Goal: Find specific page/section

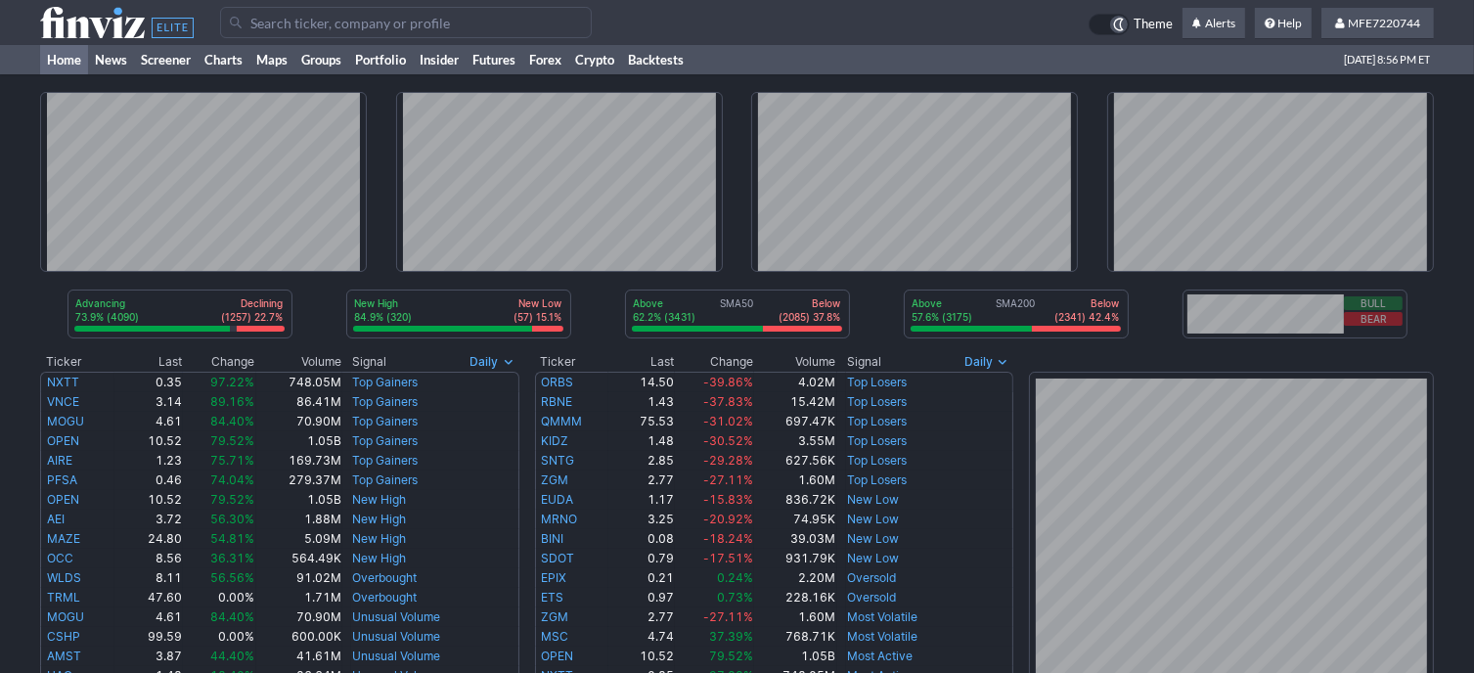
click at [340, 22] on input "Search" at bounding box center [406, 22] width 372 height 31
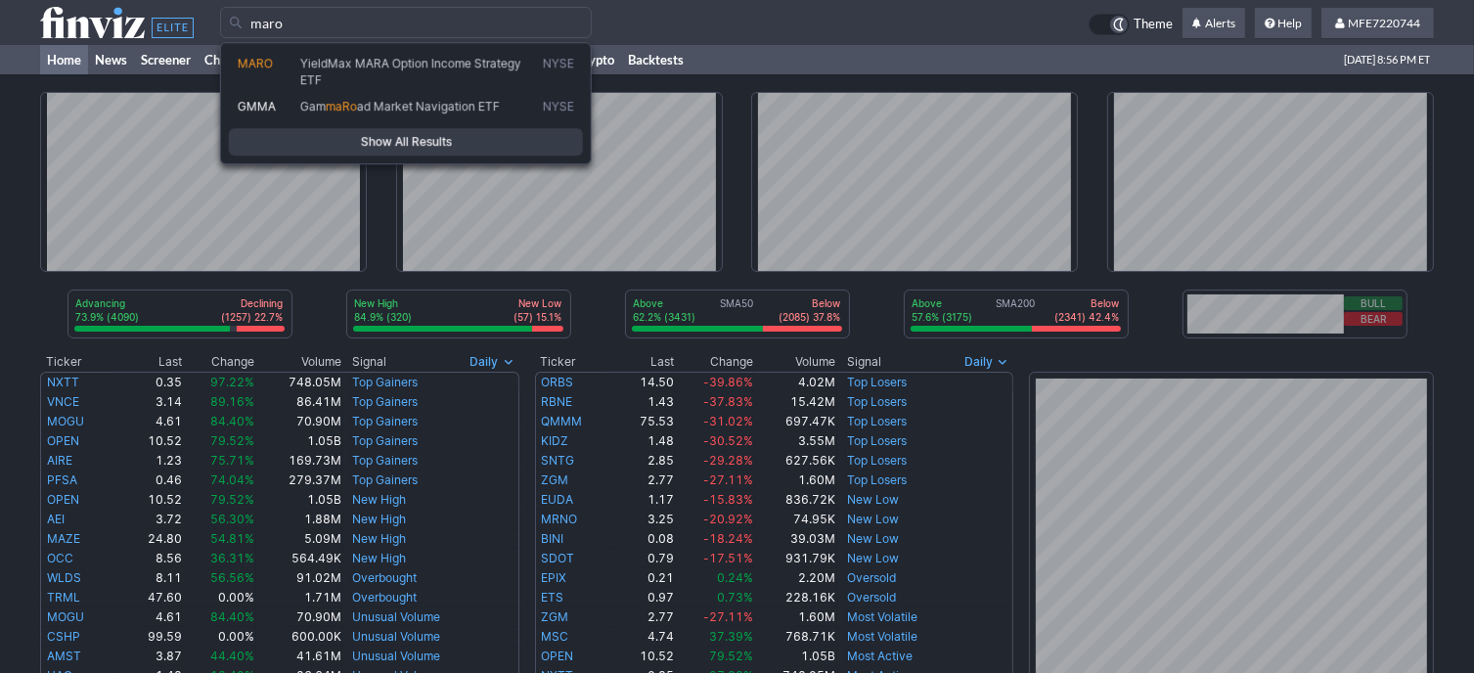
type input "maro"
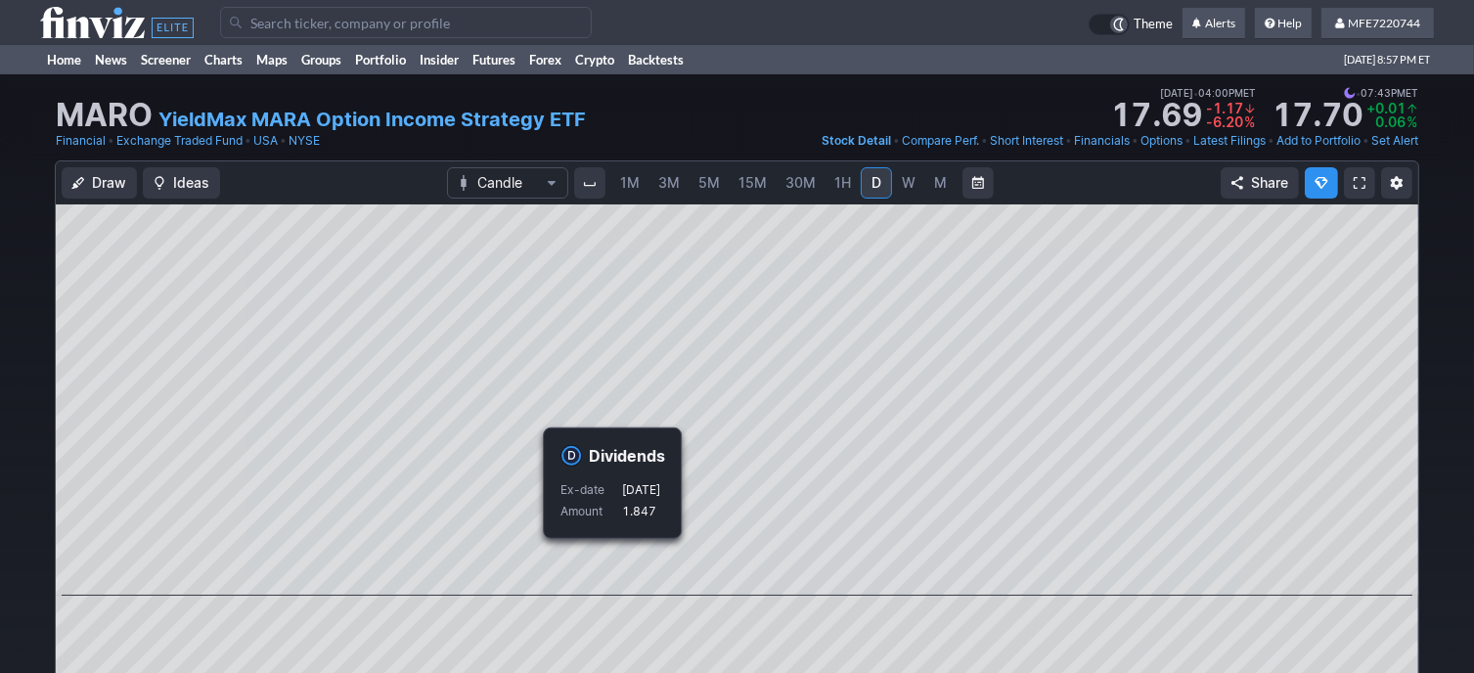
click at [415, 23] on input "Search" at bounding box center [406, 22] width 372 height 31
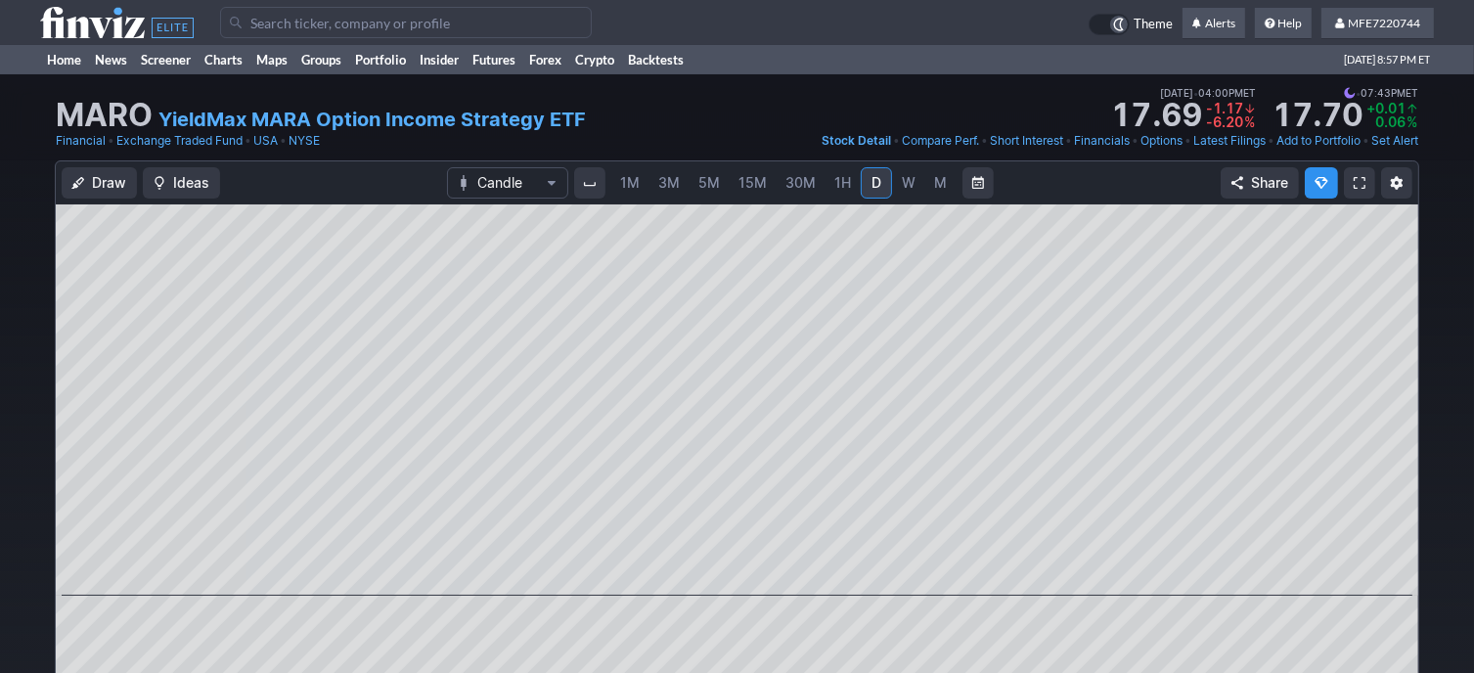
click at [415, 23] on input "Search" at bounding box center [406, 22] width 372 height 31
